Goal: Information Seeking & Learning: Learn about a topic

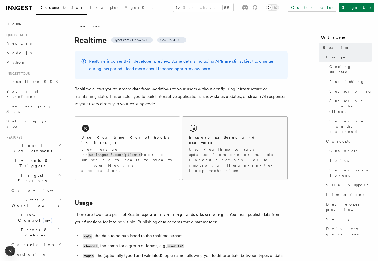
click at [207, 130] on div "Explore patterns and examples Use Realtime to stream updates from one or multip…" at bounding box center [234, 147] width 105 height 63
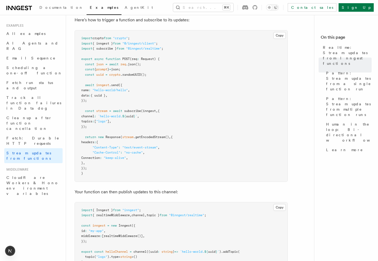
scroll to position [91, 0]
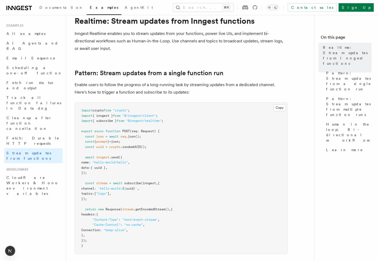
scroll to position [33, 0]
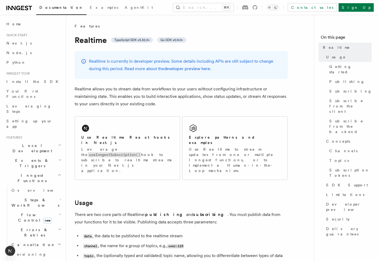
click at [169, 99] on p "Realtime allows you to stream data from workflows to your users without configu…" at bounding box center [181, 96] width 213 height 22
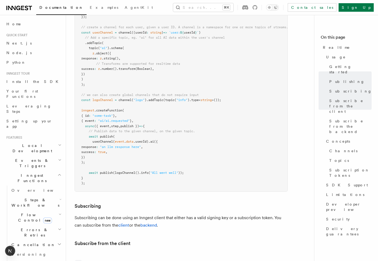
scroll to position [693, 0]
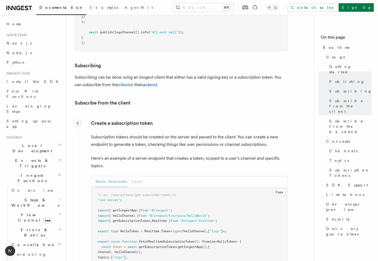
click at [137, 176] on button "Express" at bounding box center [136, 181] width 11 height 11
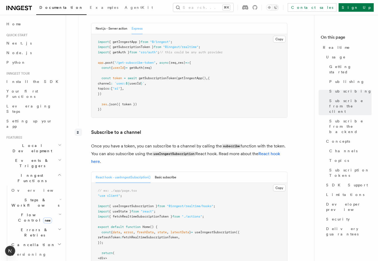
scroll to position [888, 0]
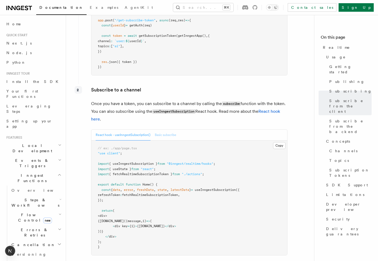
click at [167, 129] on button "Basic subscribe" at bounding box center [166, 134] width 22 height 11
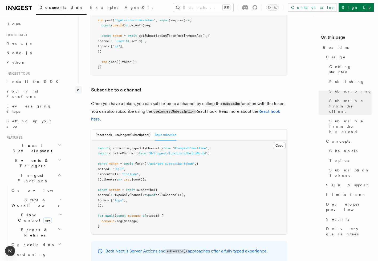
click at [112, 162] on span "token" at bounding box center [113, 164] width 9 height 4
click at [117, 129] on button "React hook - useInngestSubscription()" at bounding box center [123, 134] width 55 height 11
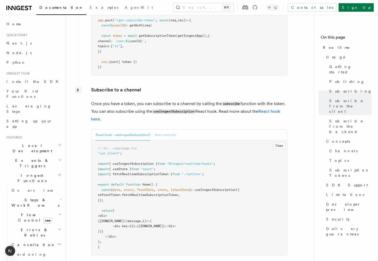
click at [172, 129] on button "Basic subscribe" at bounding box center [166, 134] width 22 height 11
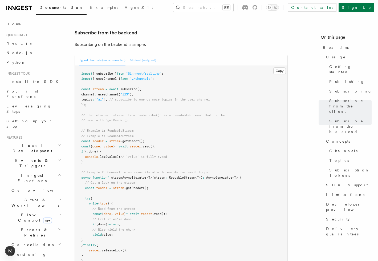
click at [140, 55] on button "Minimal (untyped)" at bounding box center [143, 60] width 26 height 11
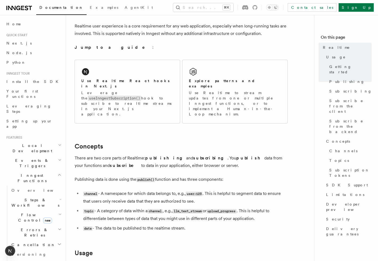
scroll to position [66, 0]
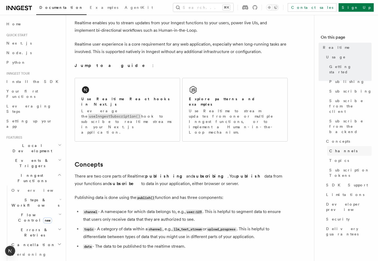
click at [348, 146] on link "Channels" at bounding box center [349, 151] width 44 height 10
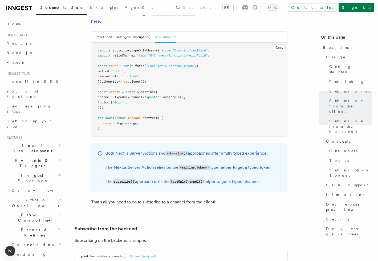
scroll to position [856, 0]
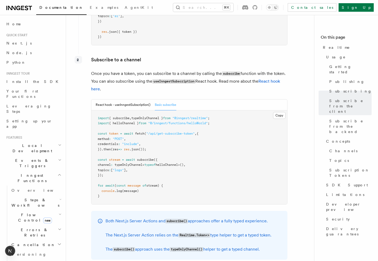
click at [112, 131] on span "token" at bounding box center [113, 133] width 9 height 4
click at [126, 99] on button "React hook - useInngestSubscription()" at bounding box center [123, 104] width 55 height 11
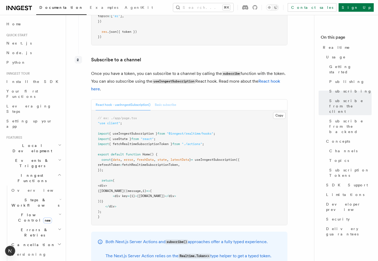
click at [160, 99] on button "Basic subscribe" at bounding box center [166, 104] width 22 height 11
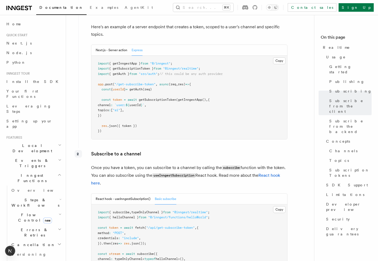
scroll to position [753, 0]
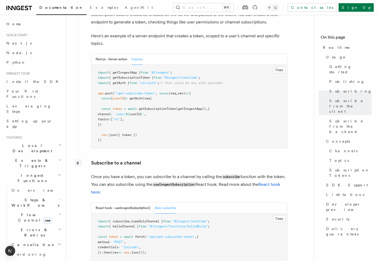
click at [153, 107] on span "getSubscriptionToken" at bounding box center [157, 109] width 37 height 4
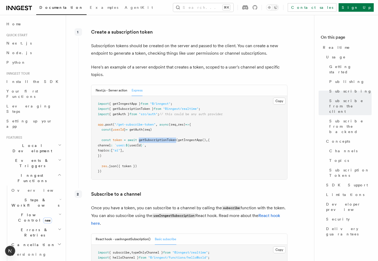
scroll to position [721, 0]
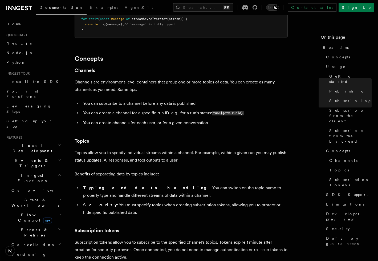
scroll to position [1496, 0]
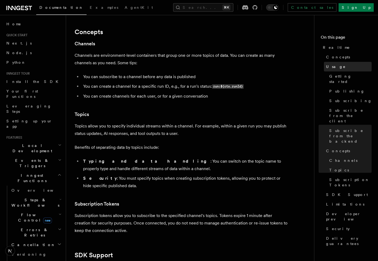
click at [337, 62] on link "Usage" at bounding box center [348, 67] width 48 height 10
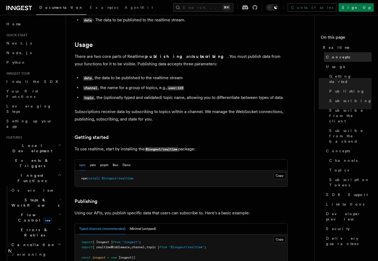
click at [335, 58] on span "Concepts" at bounding box center [338, 56] width 24 height 5
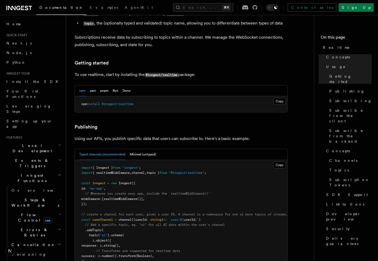
scroll to position [399, 0]
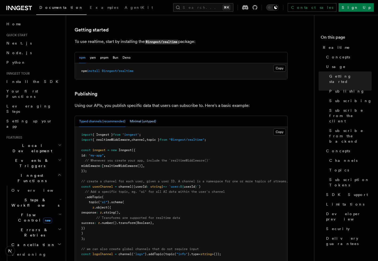
click at [141, 116] on button "Minimal (untyped)" at bounding box center [143, 121] width 26 height 11
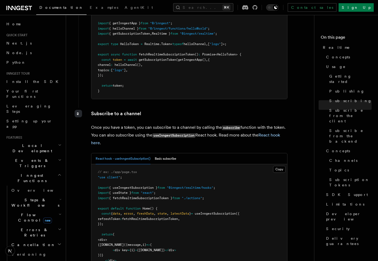
scroll to position [818, 0]
click at [156, 217] on span "fetchRealtimeSubscriptionToken" at bounding box center [150, 219] width 56 height 4
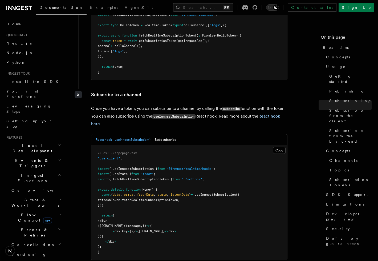
scroll to position [837, 0]
click at [163, 134] on button "Basic subscribe" at bounding box center [166, 139] width 22 height 11
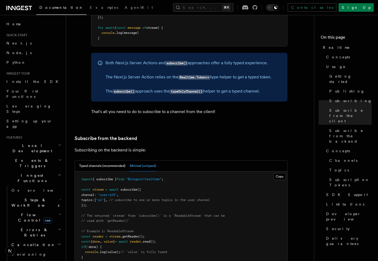
scroll to position [1033, 0]
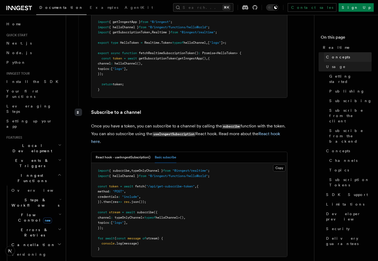
click at [332, 56] on span "Concepts" at bounding box center [338, 56] width 24 height 5
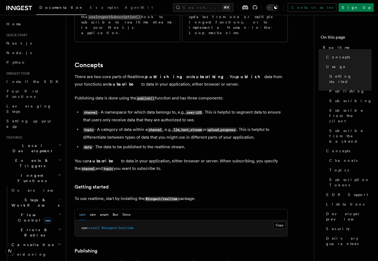
scroll to position [171, 0]
